Goal: Task Accomplishment & Management: Complete application form

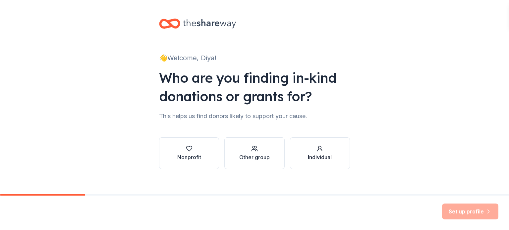
click at [309, 162] on button "Individual" at bounding box center [320, 154] width 60 height 32
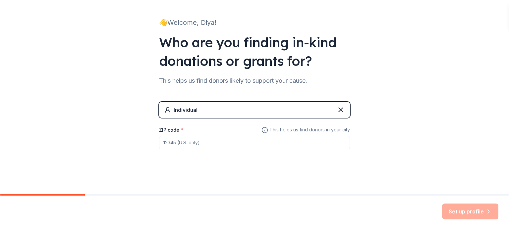
scroll to position [35, 0]
click at [273, 144] on input "ZIP code *" at bounding box center [254, 143] width 191 height 13
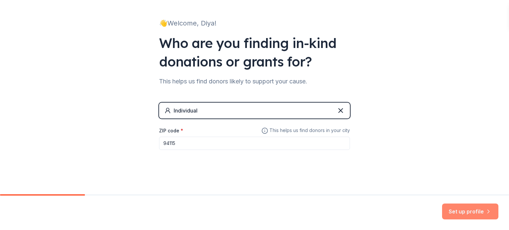
type input "94115"
click at [467, 212] on button "Set up profile" at bounding box center [470, 212] width 56 height 16
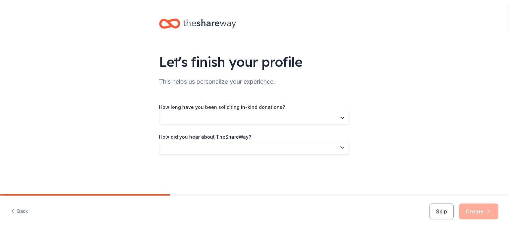
click at [250, 116] on button "button" at bounding box center [254, 118] width 191 height 14
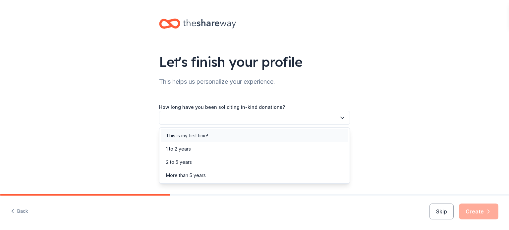
click at [212, 134] on div "This is my first time!" at bounding box center [255, 135] width 188 height 13
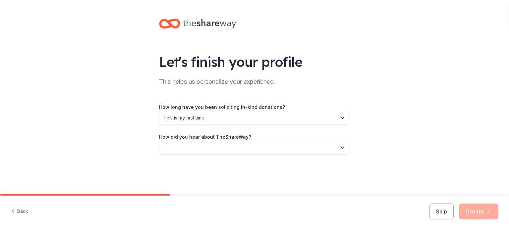
click at [216, 146] on button "button" at bounding box center [254, 148] width 191 height 14
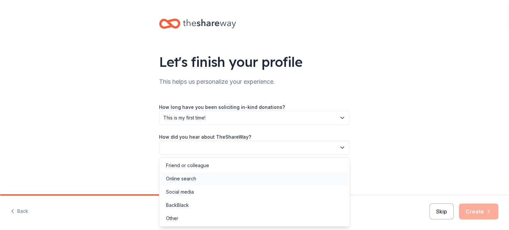
click at [210, 184] on div "Online search" at bounding box center [255, 178] width 188 height 13
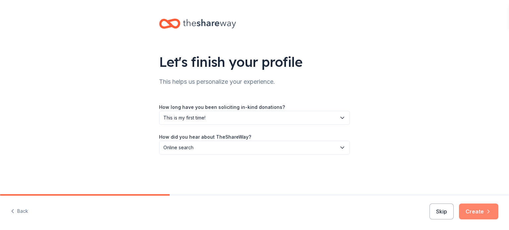
click at [469, 211] on button "Create" at bounding box center [478, 212] width 39 height 16
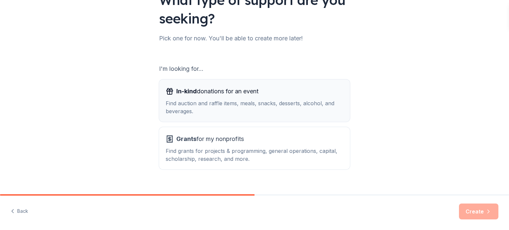
scroll to position [64, 0]
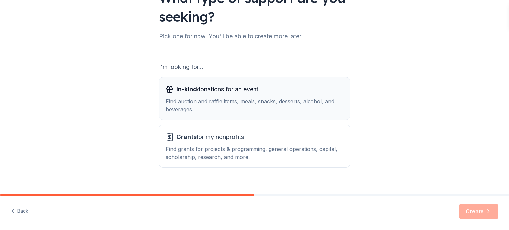
click at [284, 92] on div "In-kind donations for an event" at bounding box center [255, 89] width 178 height 11
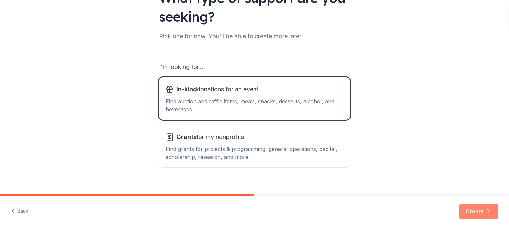
click at [471, 214] on button "Create" at bounding box center [478, 212] width 39 height 16
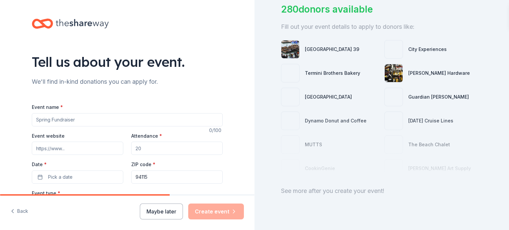
scroll to position [59, 0]
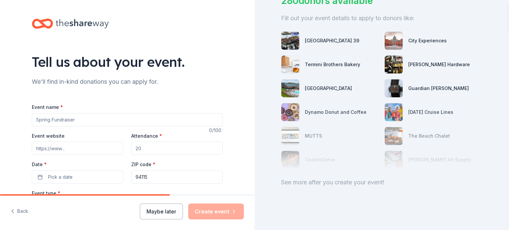
click at [105, 125] on input "Event name *" at bounding box center [127, 119] width 191 height 13
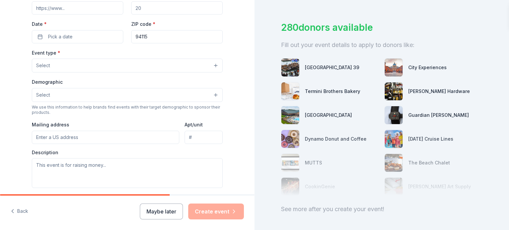
scroll to position [146, 0]
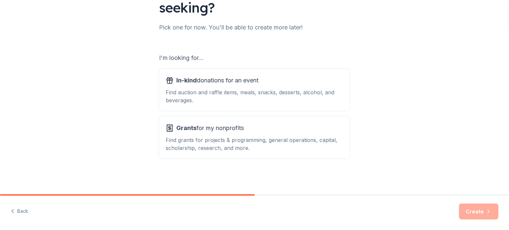
scroll to position [73, 0]
